Goal: Task Accomplishment & Management: Complete application form

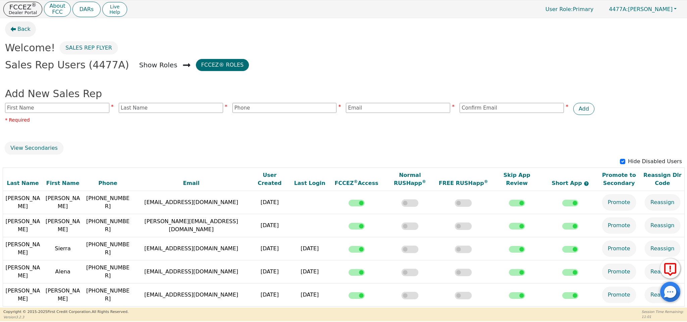
click at [26, 28] on span "Back" at bounding box center [23, 29] width 13 height 8
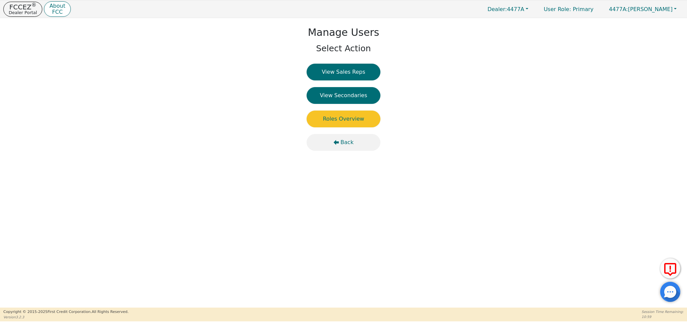
click at [346, 142] on span "Back" at bounding box center [347, 143] width 13 height 8
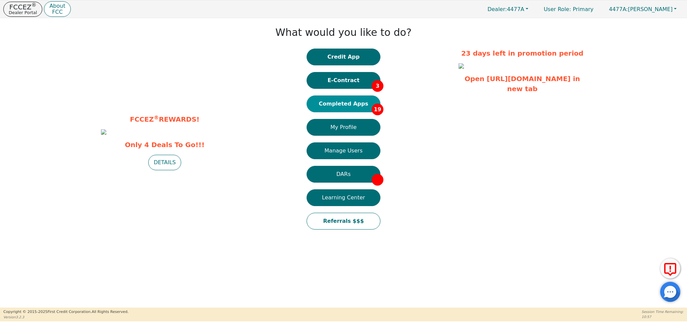
click at [335, 105] on button "Completed Apps 19" at bounding box center [344, 104] width 74 height 17
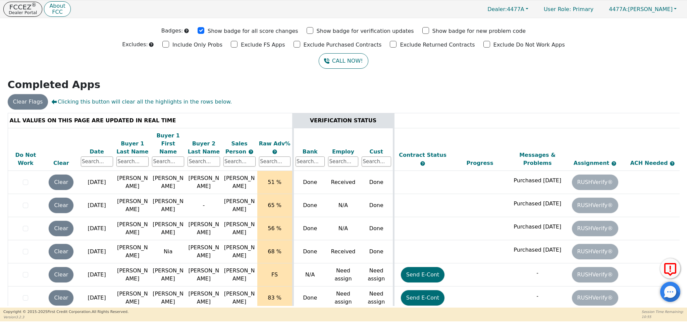
scroll to position [384, 0]
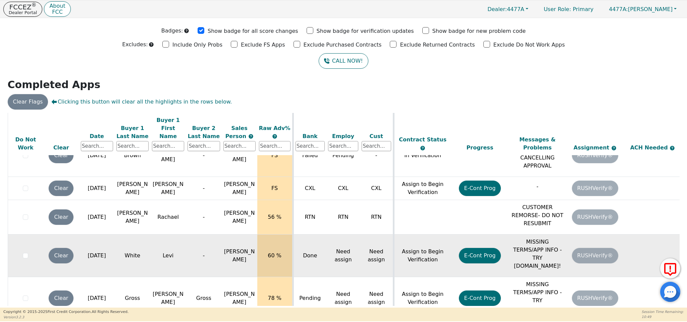
click at [543, 248] on p "MISSING TERMS/APP INFO - TRY [DOMAIN_NAME]!" at bounding box center [537, 254] width 54 height 32
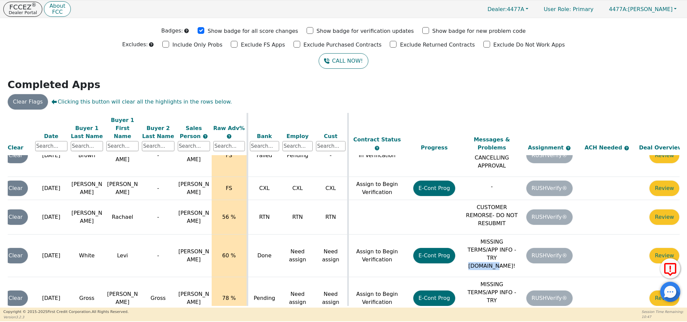
scroll to position [384, 64]
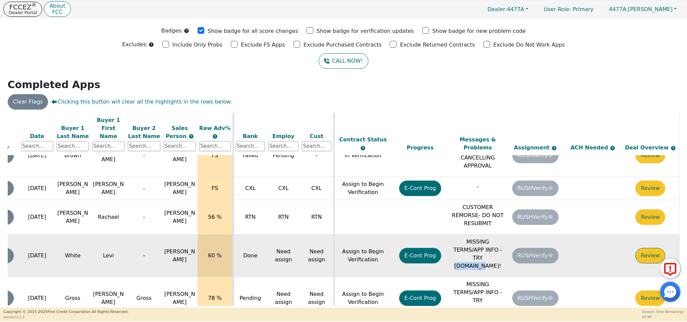
click at [652, 248] on button "Review" at bounding box center [651, 255] width 30 height 15
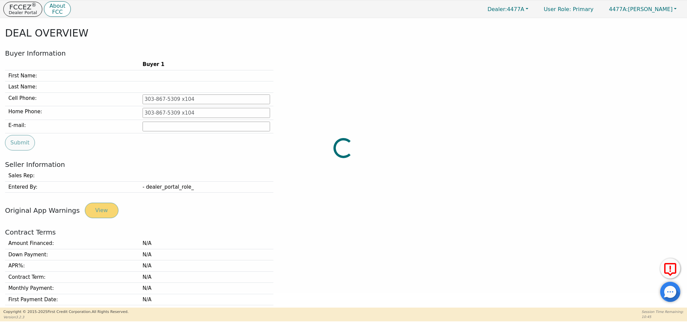
type input "[PHONE_NUMBER]"
type input "[EMAIL_ADDRESS][DOMAIN_NAME]"
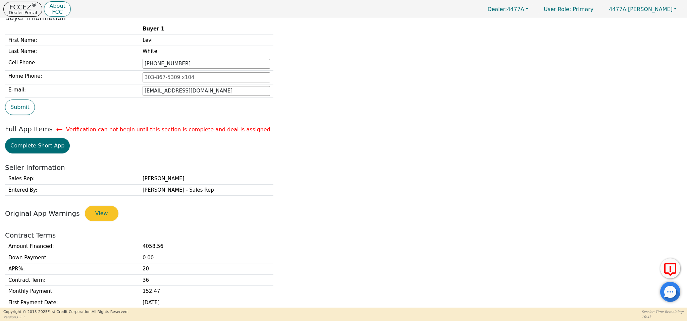
scroll to position [74, 0]
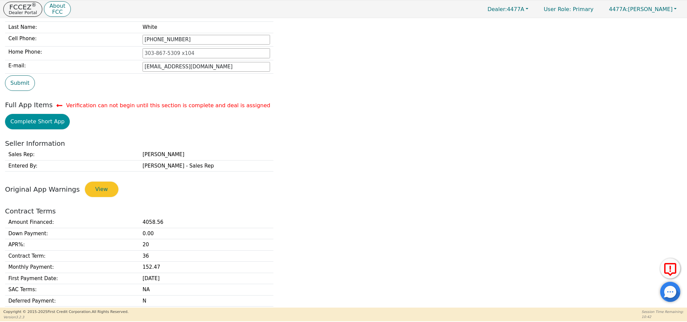
click at [49, 126] on button "Complete Short App" at bounding box center [37, 121] width 65 height 15
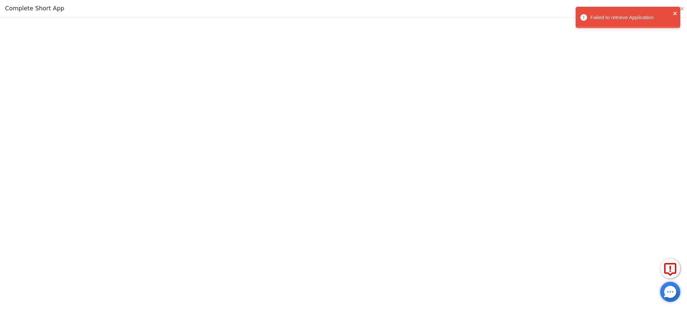
click at [676, 12] on icon "close" at bounding box center [675, 13] width 5 height 5
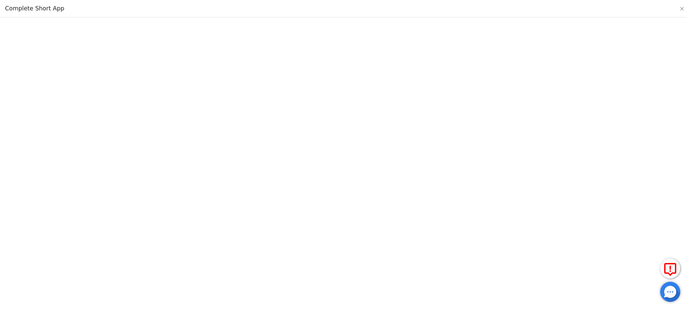
click at [679, 8] on div "Failed to retrieve Application" at bounding box center [627, 6] width 107 height 3
click at [682, 8] on button "Close" at bounding box center [682, 8] width 7 height 7
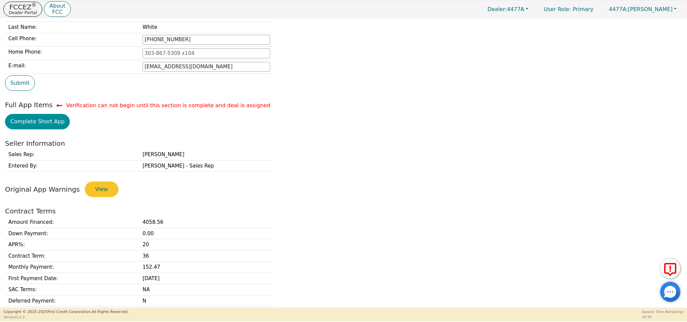
click at [58, 118] on button "Complete Short App" at bounding box center [37, 121] width 65 height 15
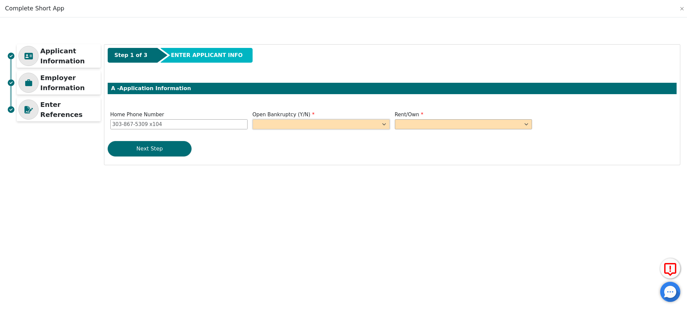
select select "n"
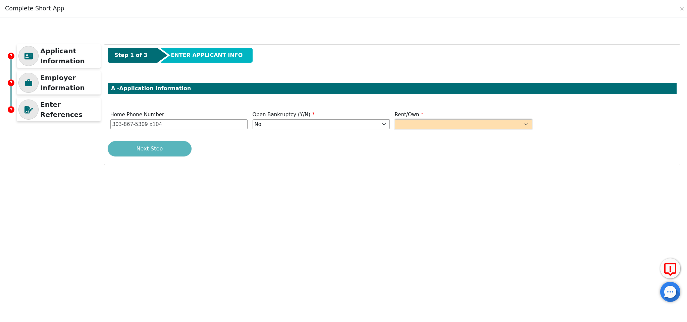
select select "Own"
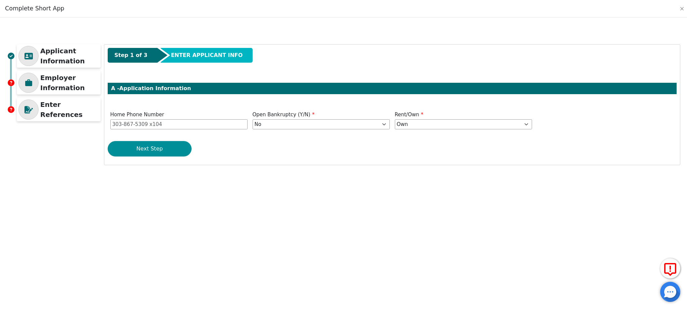
click at [160, 149] on button "Next Step" at bounding box center [150, 148] width 84 height 15
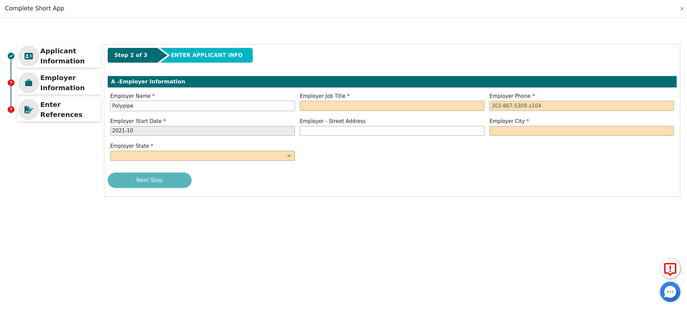
type input "Polypipe"
type input "[PERSON_NAME]"
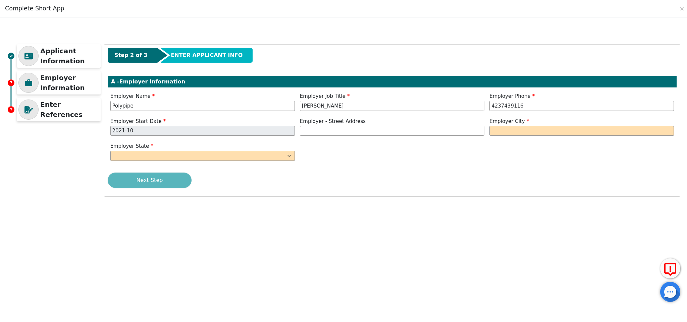
type input "[PHONE_NUMBER]"
type input "[PERSON_NAME]"
select select "TN"
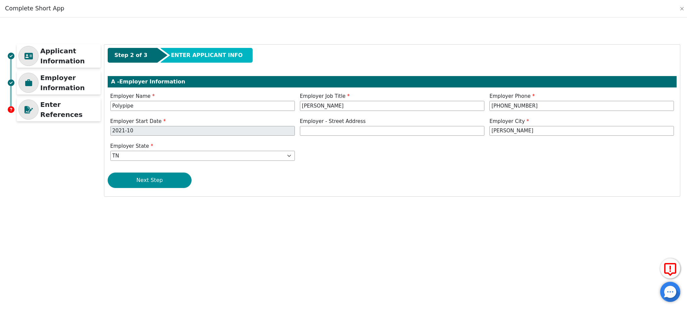
click at [176, 175] on button "Next Step" at bounding box center [150, 180] width 84 height 15
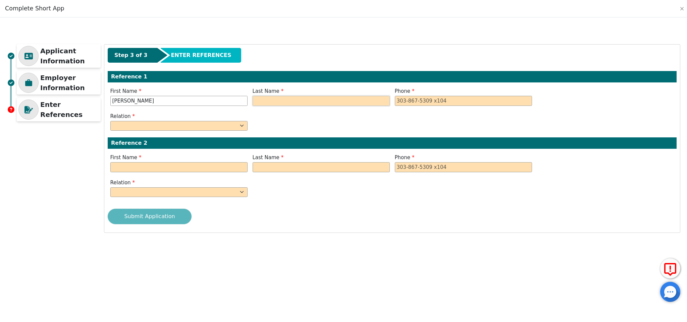
type input "[PERSON_NAME]"
type input "Babb"
select select "SISTER"
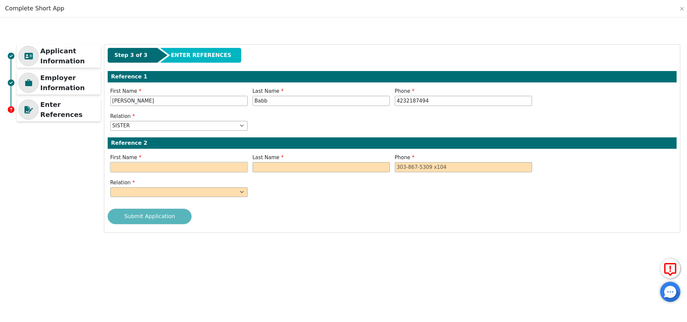
type input "[PHONE_NUMBER]"
type input "[PERSON_NAME]"
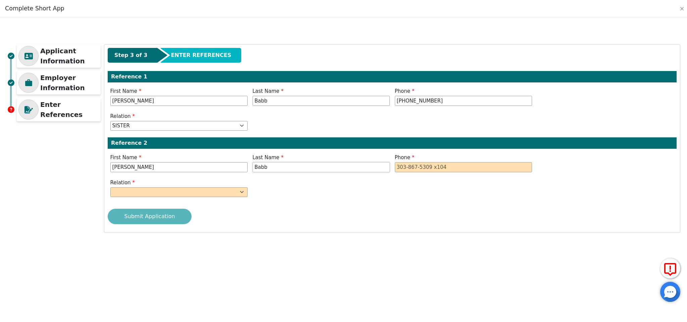
type input "Babb"
type input "[PHONE_NUMBER]"
select select "MOTHER"
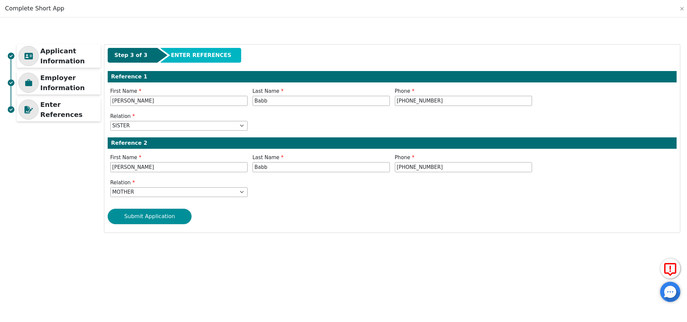
click at [137, 218] on button "Submit Application" at bounding box center [150, 216] width 84 height 15
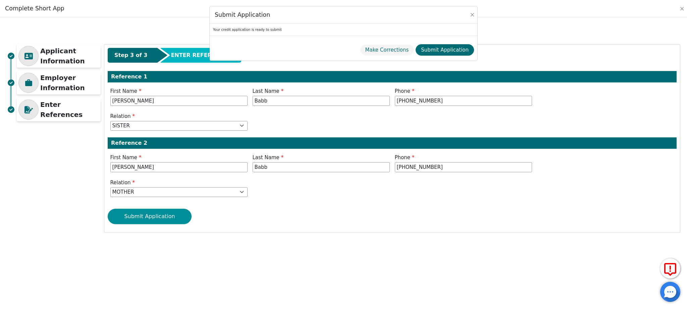
click at [174, 218] on div "Submit Application Your credit application is ready to submit Make Corrections …" at bounding box center [343, 161] width 687 height 322
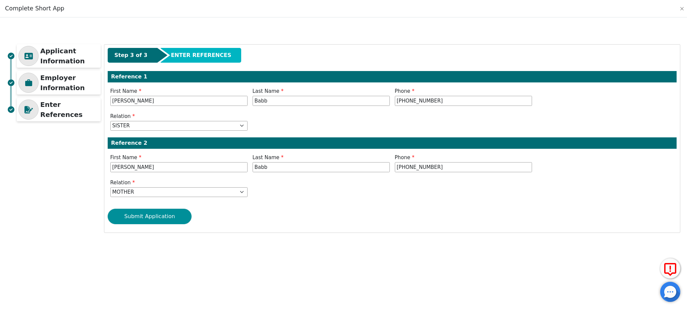
click at [174, 218] on button "Submit Application" at bounding box center [150, 216] width 84 height 15
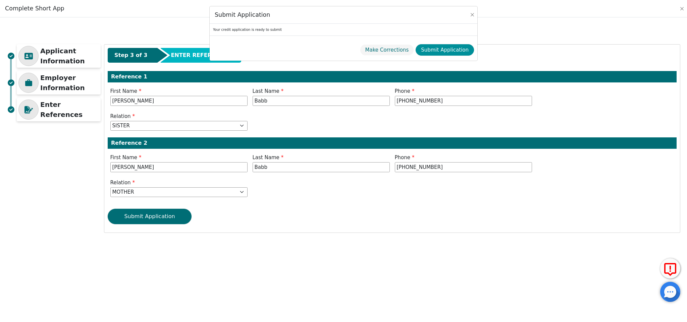
click at [443, 51] on button "Submit Application" at bounding box center [445, 50] width 58 height 12
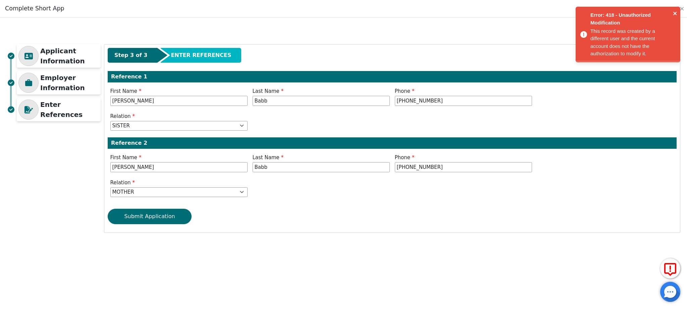
click at [675, 11] on icon "close" at bounding box center [675, 13] width 5 height 5
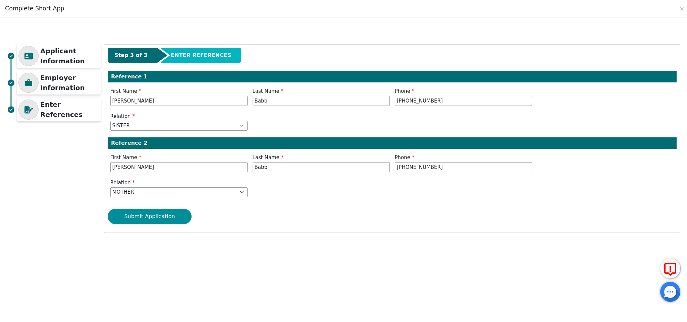
click at [152, 211] on button "Submit Application" at bounding box center [150, 216] width 84 height 15
click at [153, 213] on button "Submit Application" at bounding box center [150, 216] width 84 height 15
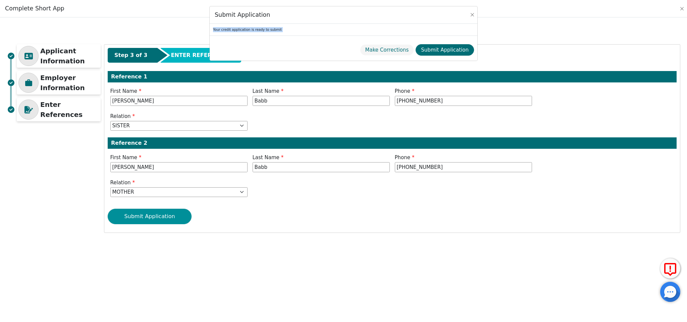
click at [153, 213] on div "Submit Application Your credit application is ready to submit Make Corrections …" at bounding box center [343, 161] width 687 height 322
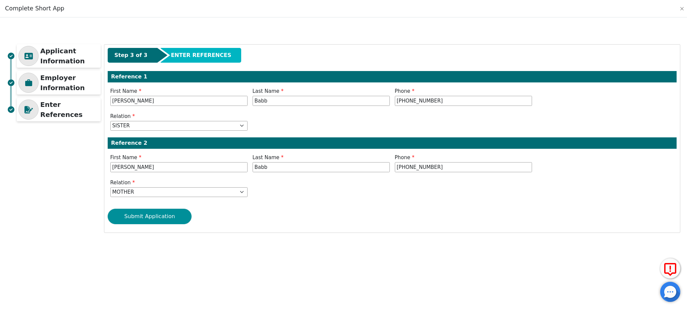
click at [153, 213] on button "Submit Application" at bounding box center [150, 216] width 84 height 15
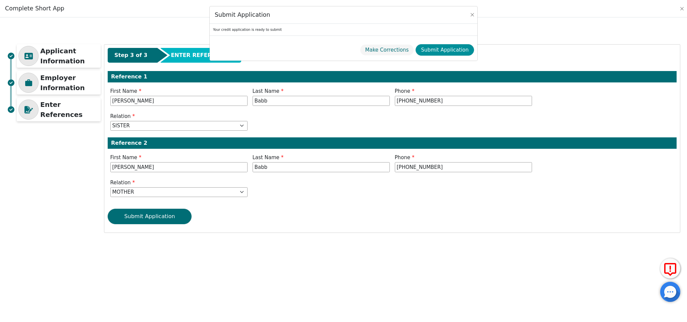
click at [451, 49] on button "Submit Application" at bounding box center [445, 50] width 58 height 12
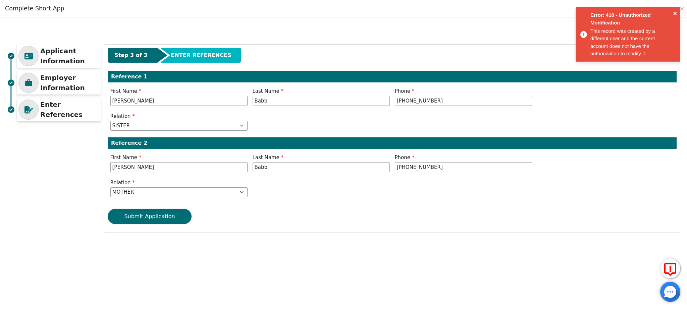
click at [674, 12] on icon "close" at bounding box center [675, 13] width 5 height 5
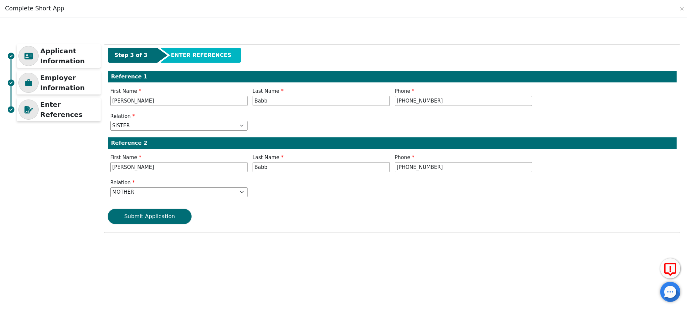
click at [679, 6] on div "Error: 418 - Unauthorized Modification This record was created by a different u…" at bounding box center [627, 36] width 107 height 62
click at [681, 12] on div "Complete Short App" at bounding box center [343, 8] width 687 height 17
click at [682, 8] on button "Close" at bounding box center [682, 8] width 7 height 7
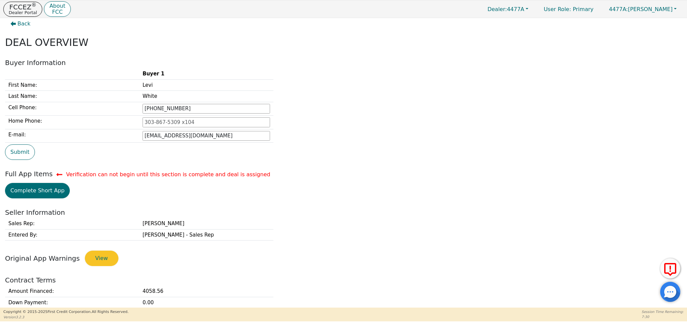
scroll to position [0, 0]
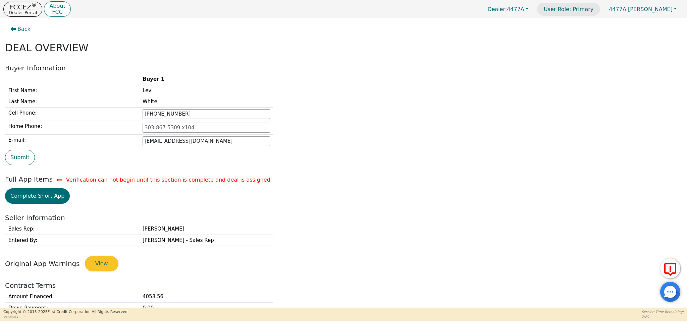
click at [589, 10] on p "User Role : Primary" at bounding box center [568, 9] width 63 height 13
click at [598, 10] on p "User Role : Primary" at bounding box center [568, 9] width 63 height 13
click at [14, 29] on icon "button" at bounding box center [13, 29] width 5 height 5
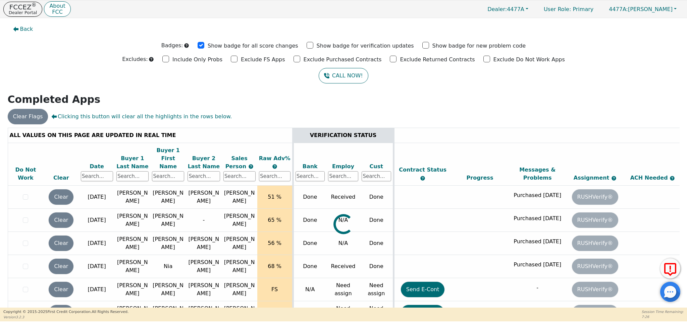
click at [14, 29] on icon "button" at bounding box center [15, 29] width 5 height 5
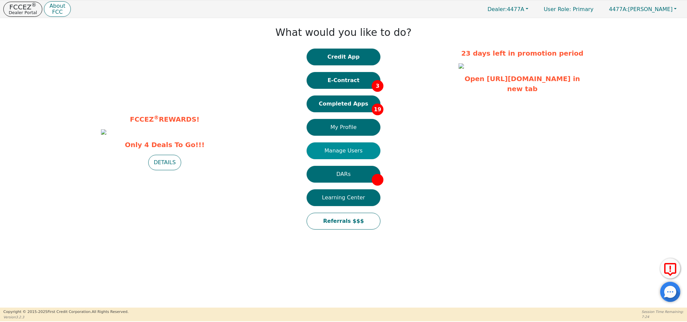
click at [356, 150] on button "Manage Users" at bounding box center [344, 151] width 74 height 17
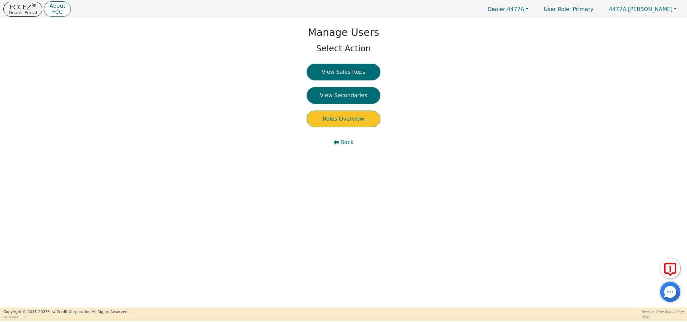
click at [350, 114] on button "Roles Overview" at bounding box center [344, 119] width 74 height 17
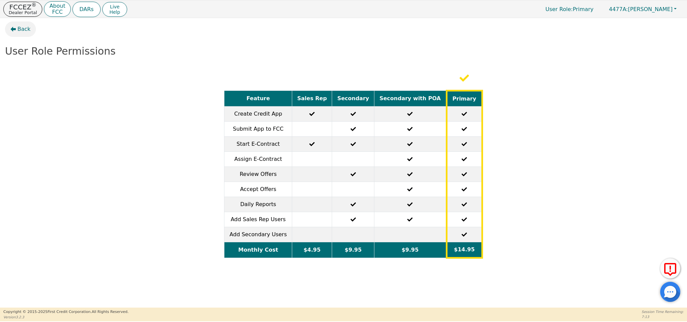
click at [11, 31] on icon "button" at bounding box center [12, 29] width 5 height 5
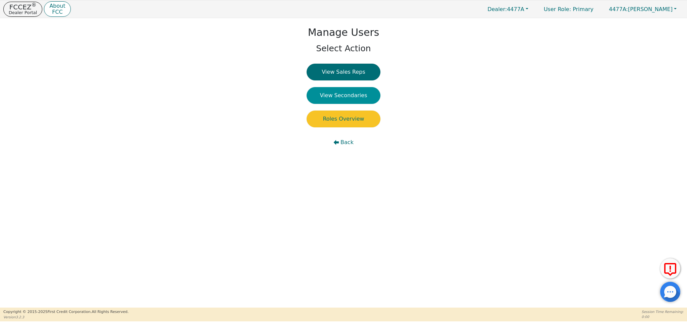
click at [337, 96] on button "View Secondaries" at bounding box center [344, 95] width 74 height 17
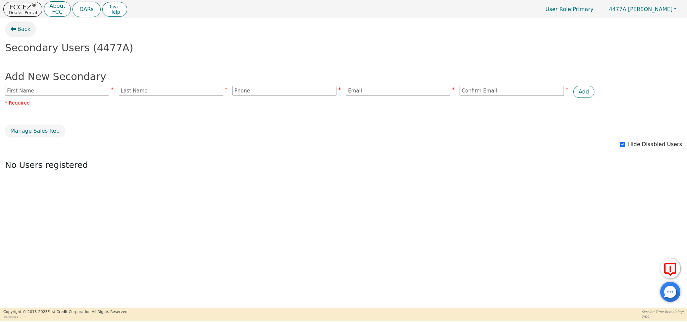
click at [26, 30] on span "Back" at bounding box center [23, 29] width 13 height 8
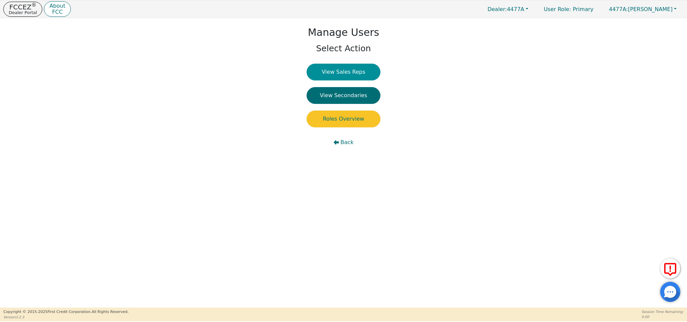
click at [361, 72] on button "View Sales Reps" at bounding box center [344, 72] width 74 height 17
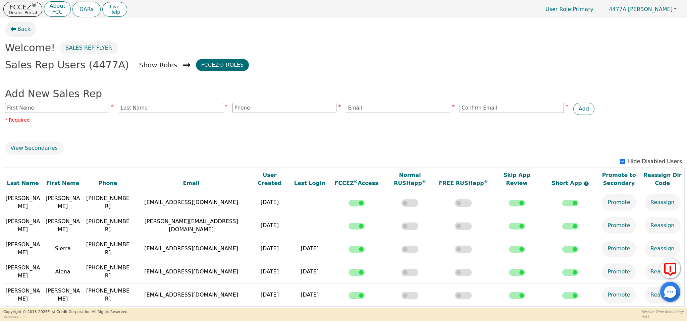
click at [24, 29] on span "Back" at bounding box center [23, 29] width 13 height 8
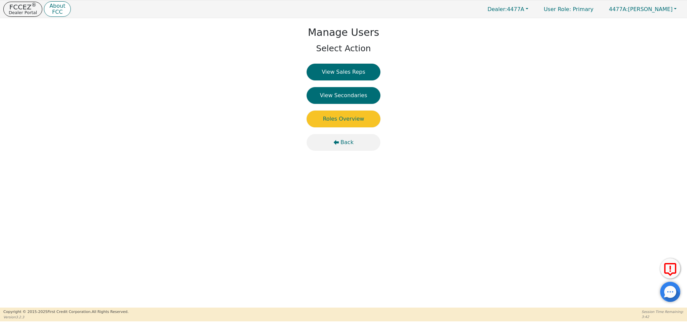
click at [341, 150] on button "Back" at bounding box center [344, 142] width 74 height 17
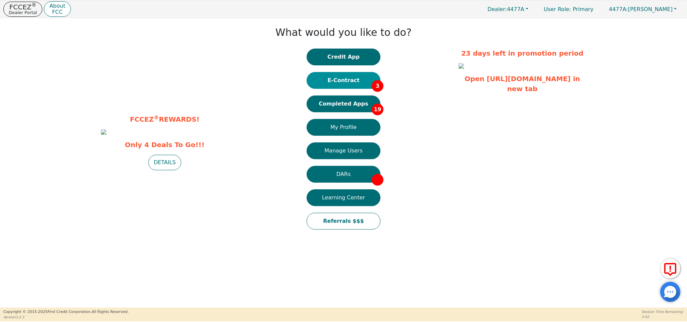
click at [352, 79] on button "E-Contract 3" at bounding box center [344, 80] width 74 height 17
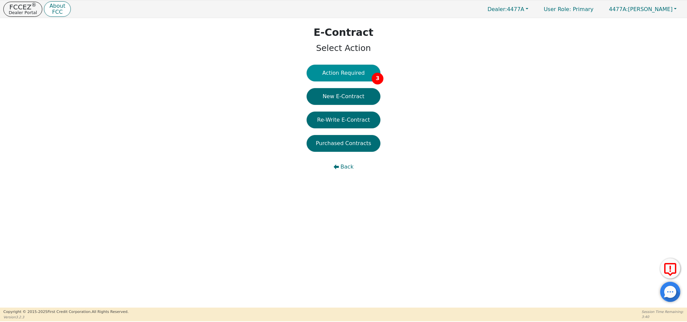
click at [365, 74] on button "Action Required 3" at bounding box center [344, 73] width 74 height 17
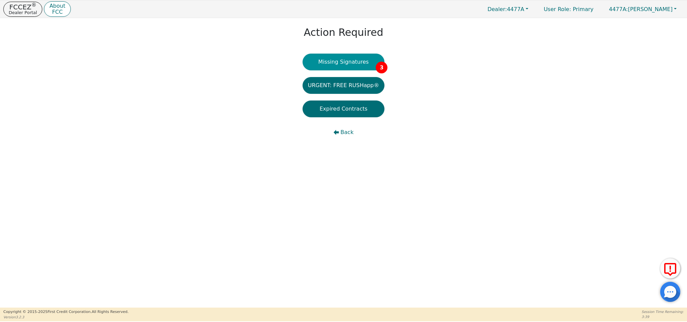
click at [342, 65] on button "Missing Signatures 3" at bounding box center [344, 62] width 82 height 17
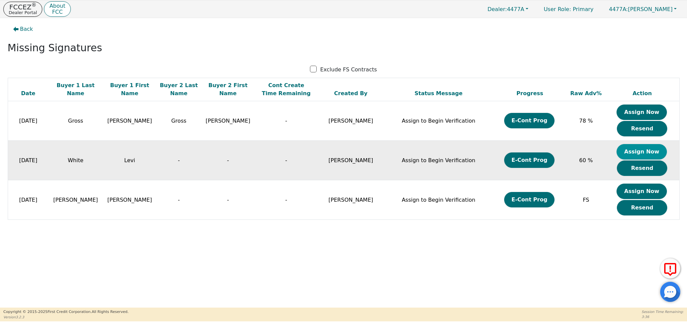
click at [656, 153] on button "Assign Now" at bounding box center [642, 151] width 50 height 15
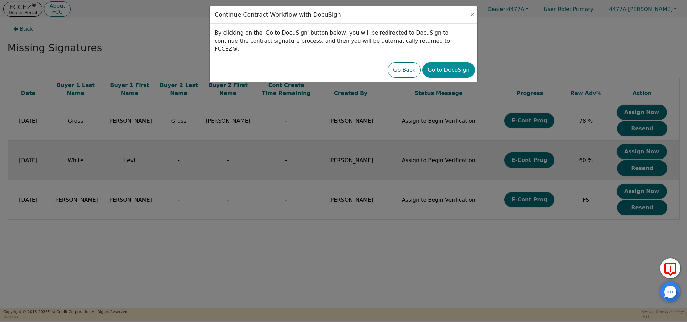
click at [469, 68] on button "Go to DocuSign" at bounding box center [448, 69] width 52 height 15
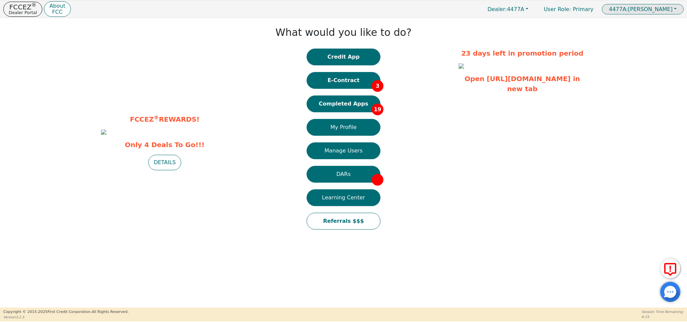
click at [644, 9] on span "4477A: Alena Talley" at bounding box center [641, 9] width 64 height 6
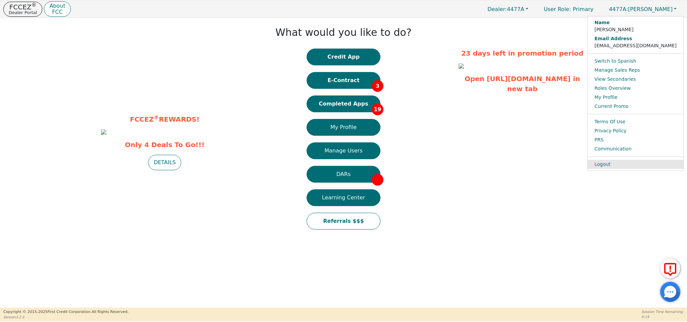
click at [637, 166] on link "Logout" at bounding box center [636, 164] width 96 height 9
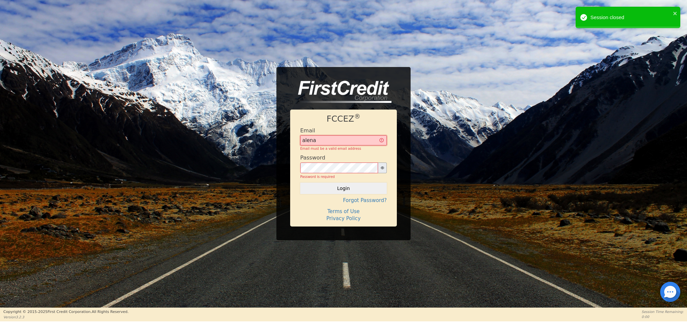
type input "[EMAIL_ADDRESS][DOMAIN_NAME]"
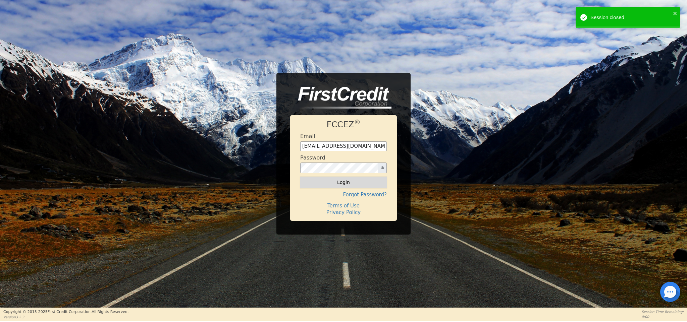
click at [372, 182] on button "Login" at bounding box center [343, 182] width 87 height 11
